Goal: Check status: Check status

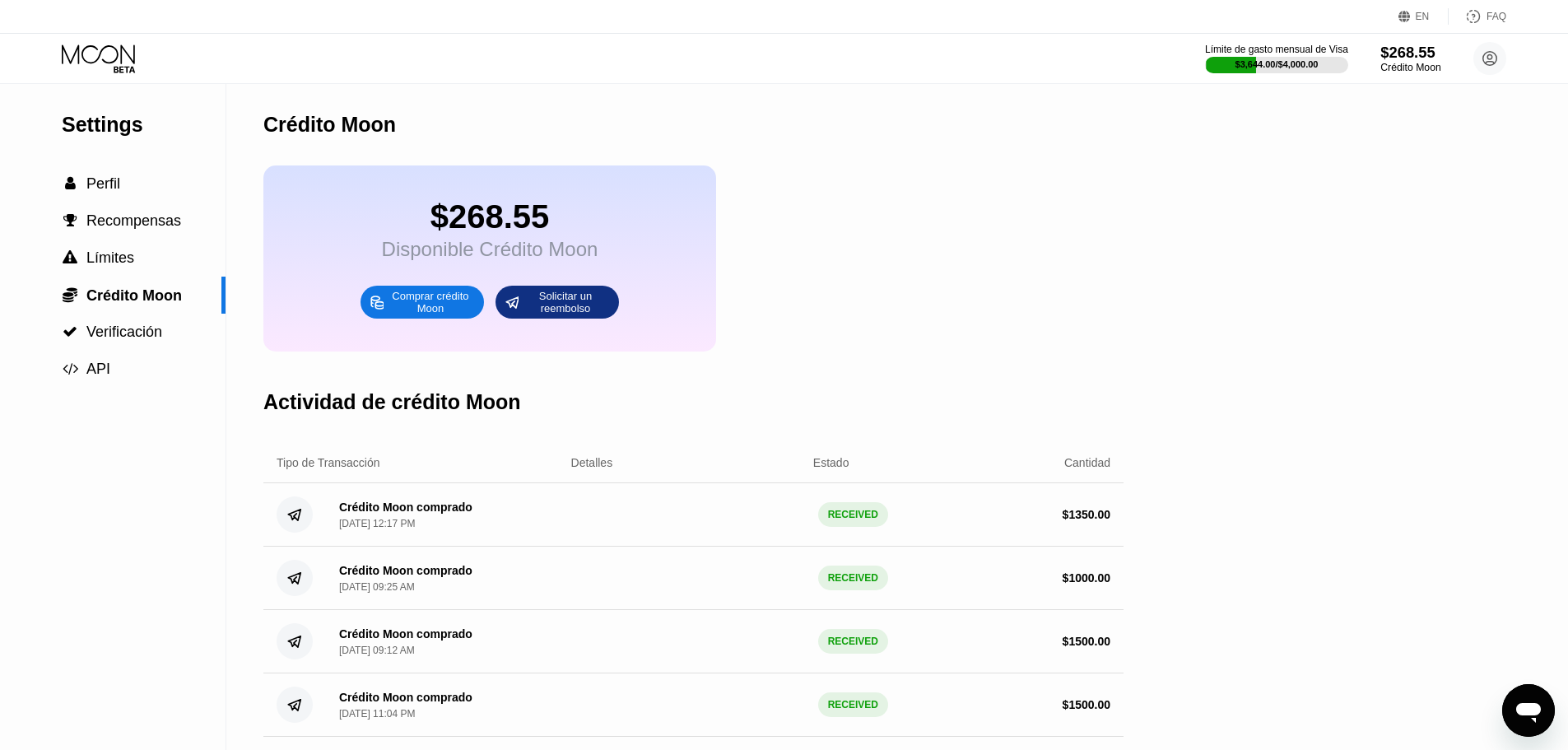
click at [1410, 63] on div "Crédito Moon" at bounding box center [1410, 68] width 60 height 11
click at [130, 57] on icon at bounding box center [98, 54] width 73 height 19
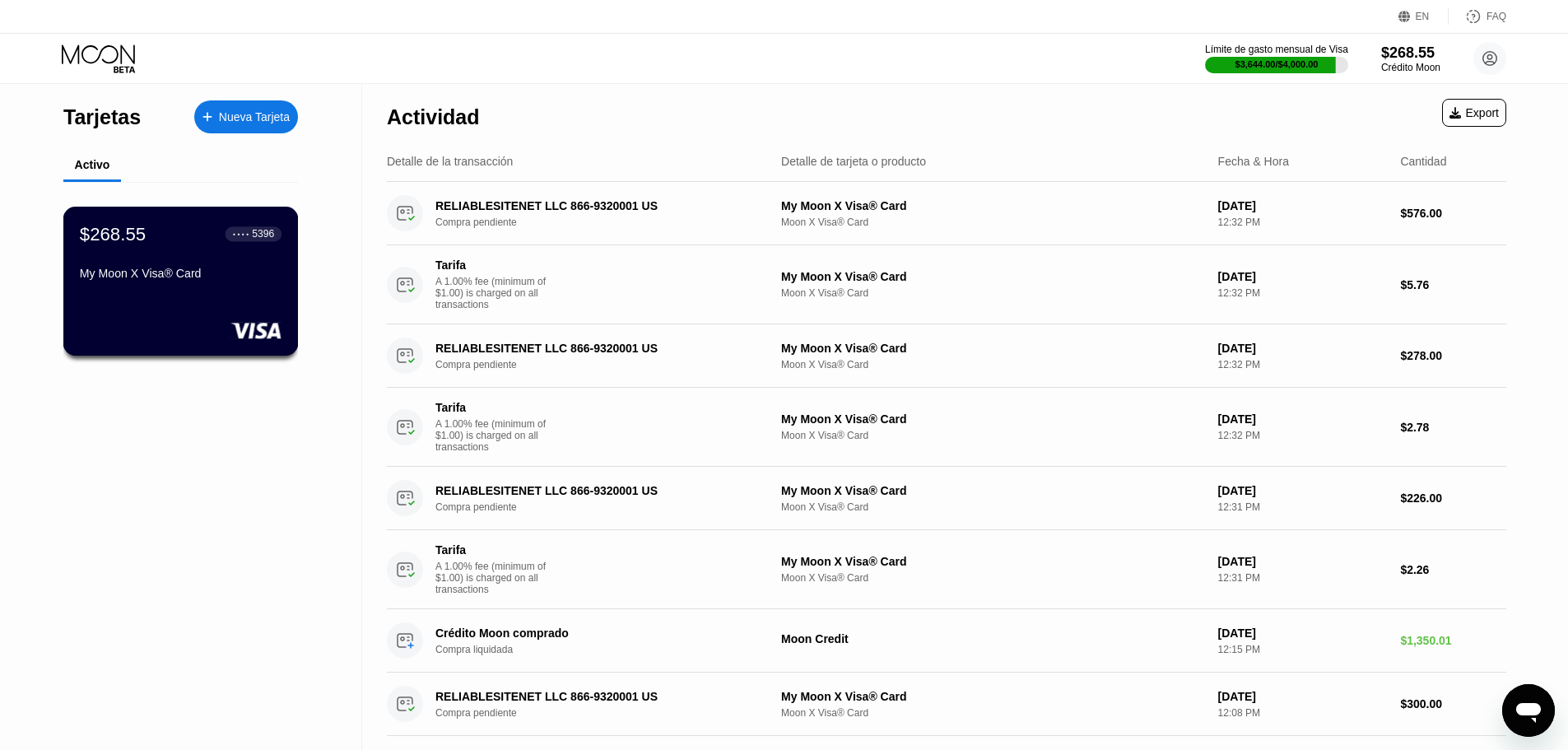
click at [163, 243] on div "$268.55 ● ● ● ● 5396" at bounding box center [181, 233] width 202 height 21
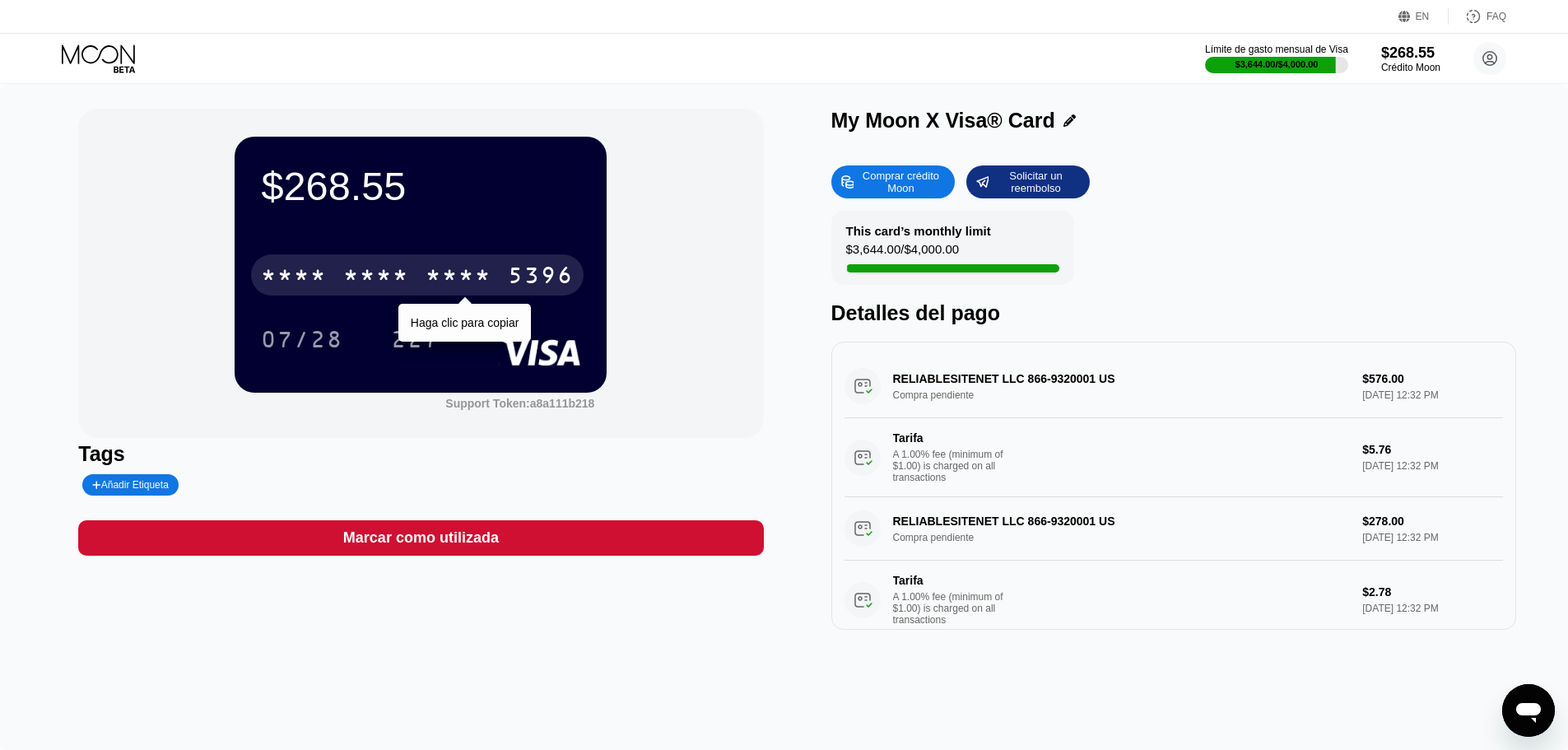
click at [336, 288] on div "* * * * * * * * * * * * 5396" at bounding box center [417, 274] width 332 height 41
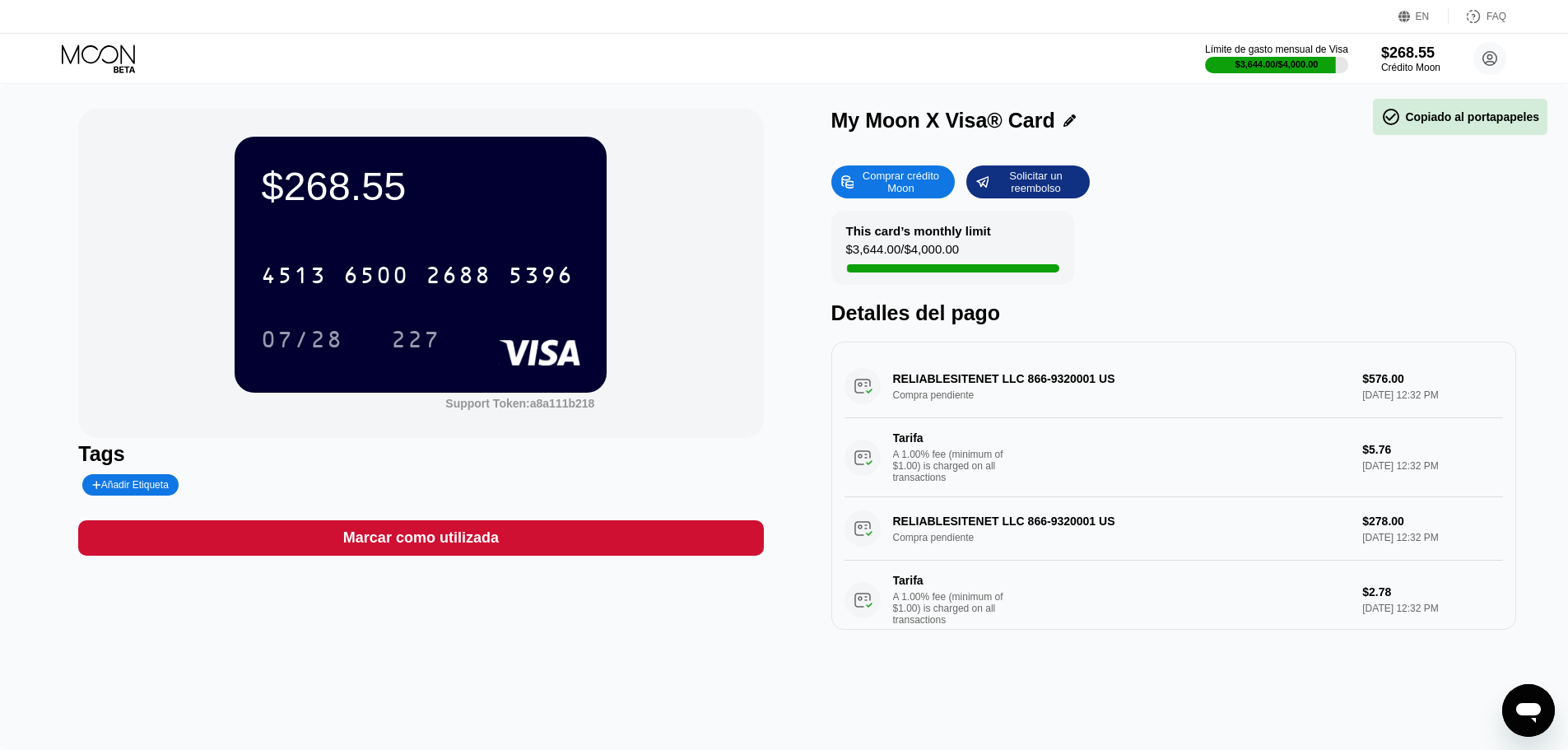
click at [338, 326] on div "07/28" at bounding box center [302, 339] width 107 height 41
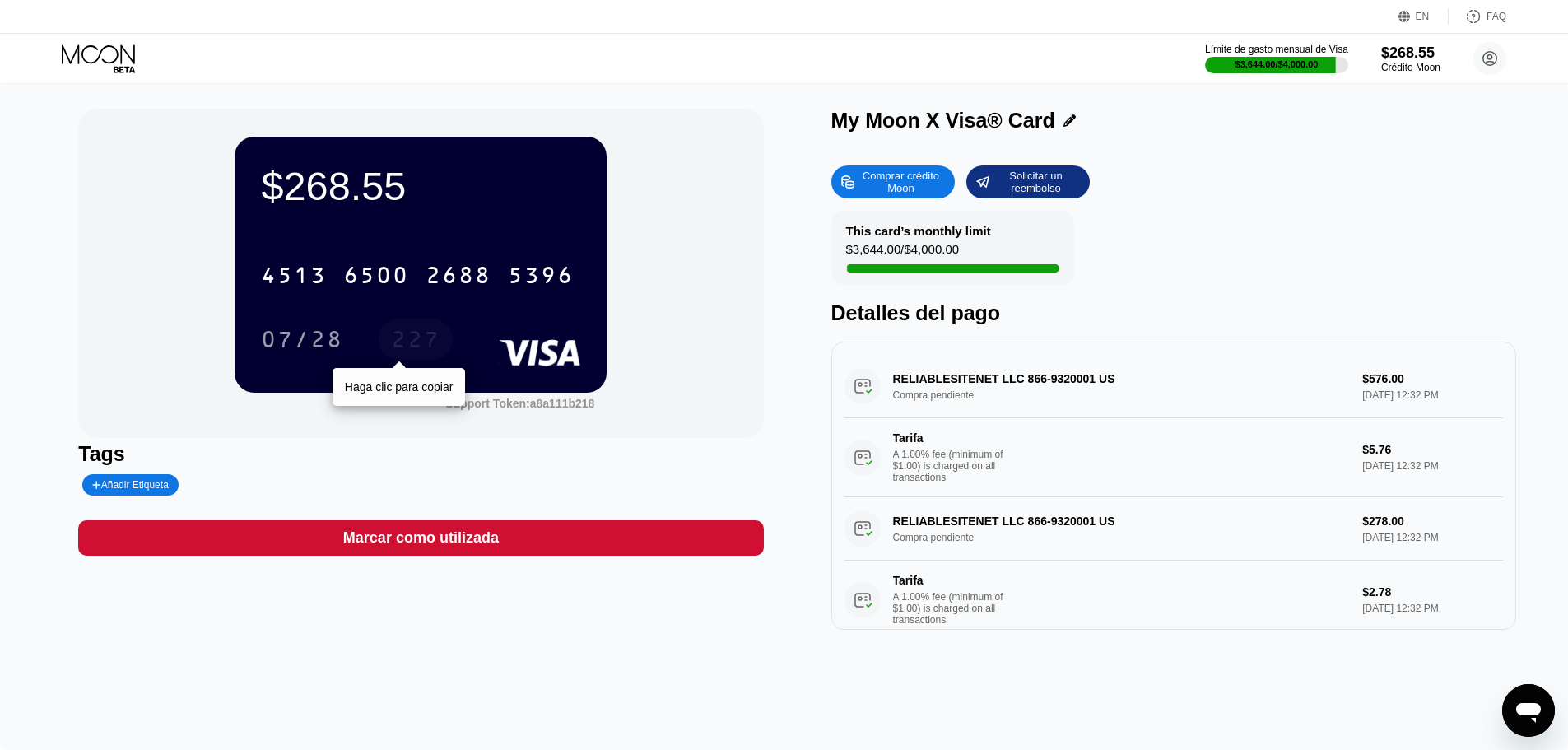
click at [436, 350] on div "227" at bounding box center [416, 342] width 50 height 27
click at [134, 257] on div "$268.55 4513 6500 2688 5396 07/28 227 Support Token: a8a111b218" at bounding box center [420, 273] width 685 height 329
